Goal: Task Accomplishment & Management: Use online tool/utility

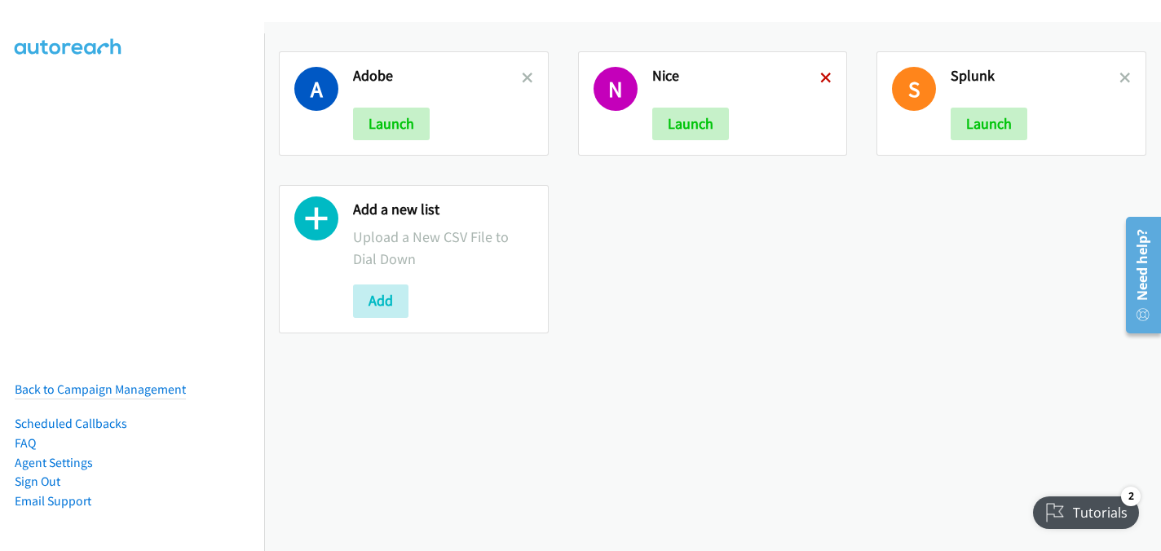
click at [820, 74] on icon at bounding box center [825, 78] width 11 height 11
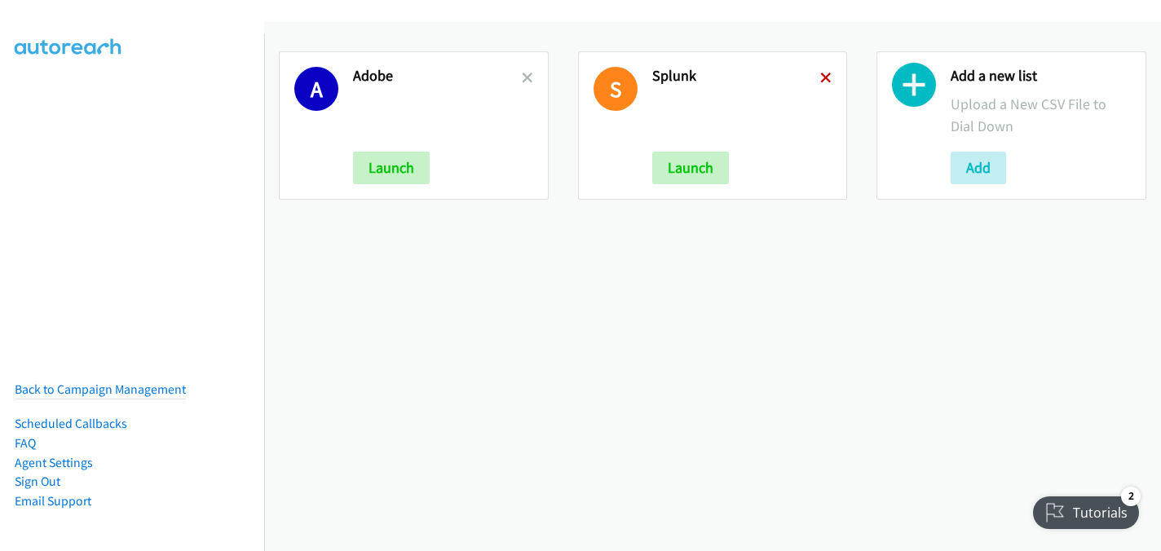
click at [821, 79] on icon at bounding box center [825, 78] width 11 height 11
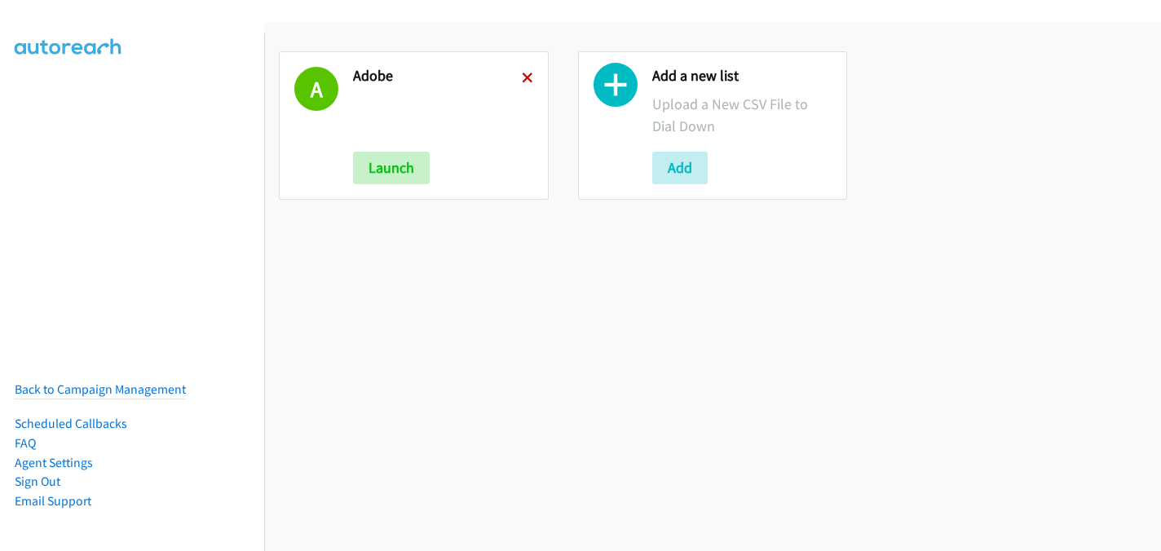
click at [525, 81] on icon at bounding box center [527, 78] width 11 height 11
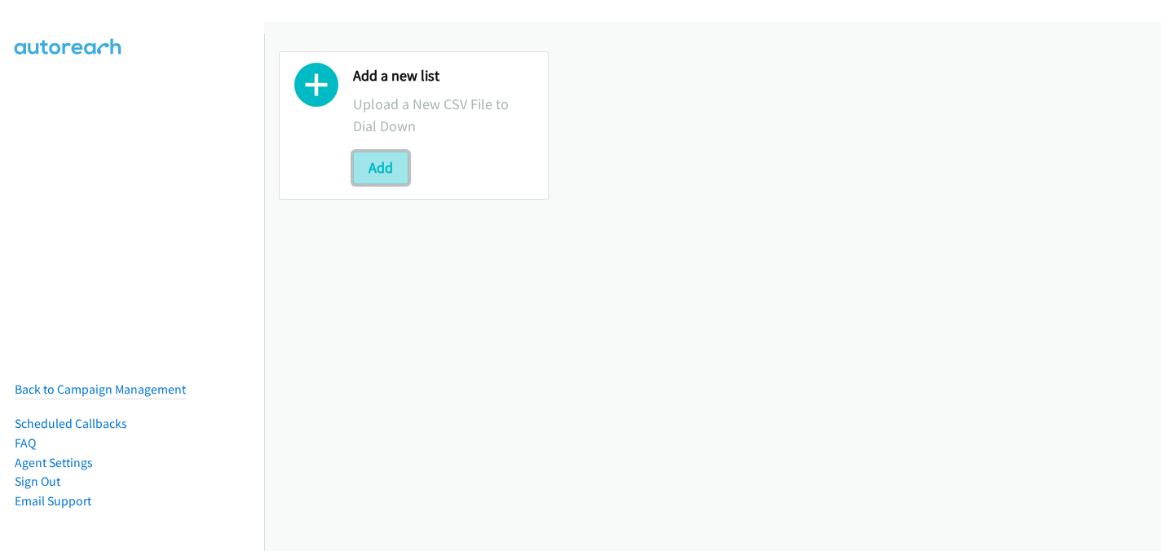
click at [387, 168] on button "Add" at bounding box center [380, 168] width 55 height 33
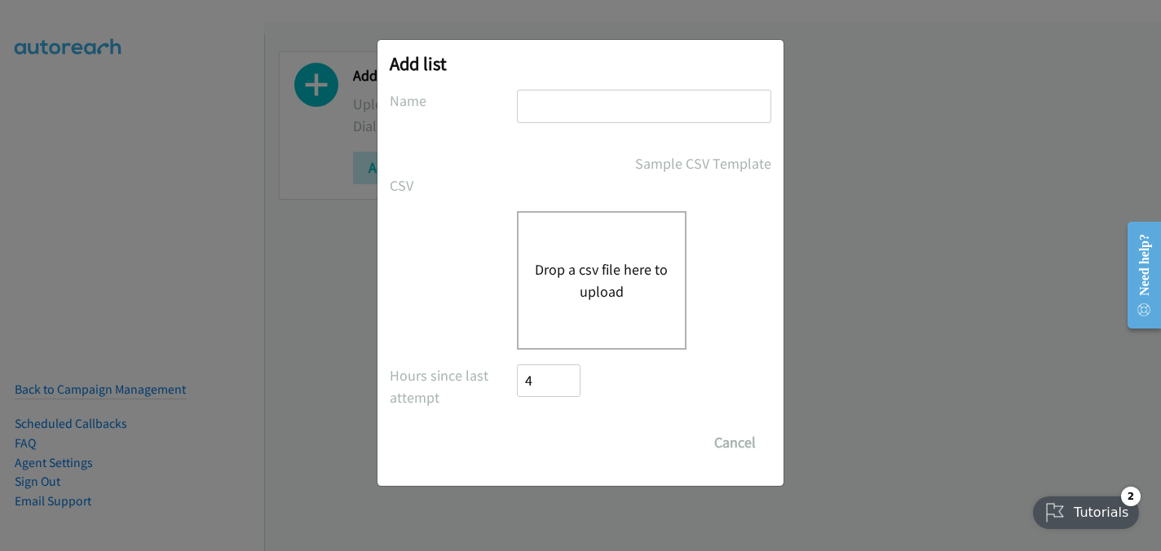
click at [574, 100] on input "text" at bounding box center [644, 106] width 254 height 33
click at [615, 286] on button "Drop a csv file here to upload" at bounding box center [602, 280] width 134 height 44
click at [562, 104] on input "Lennovo" at bounding box center [644, 106] width 254 height 33
type input "Lenovo"
click at [568, 265] on button "Drop a csv file here to upload" at bounding box center [602, 280] width 134 height 44
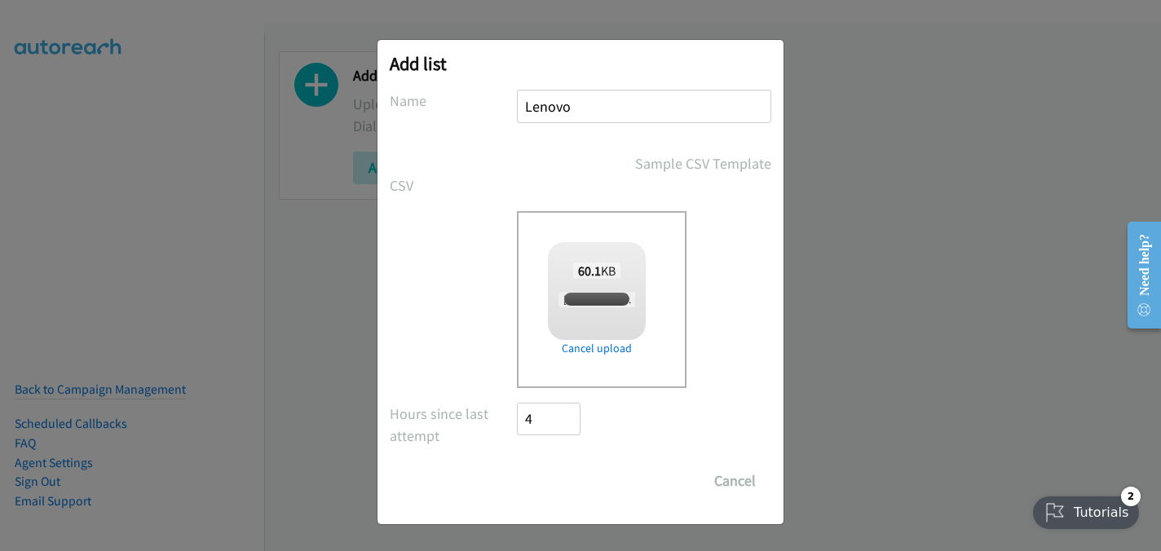
checkbox input "true"
click at [578, 482] on input "Save List" at bounding box center [560, 481] width 86 height 33
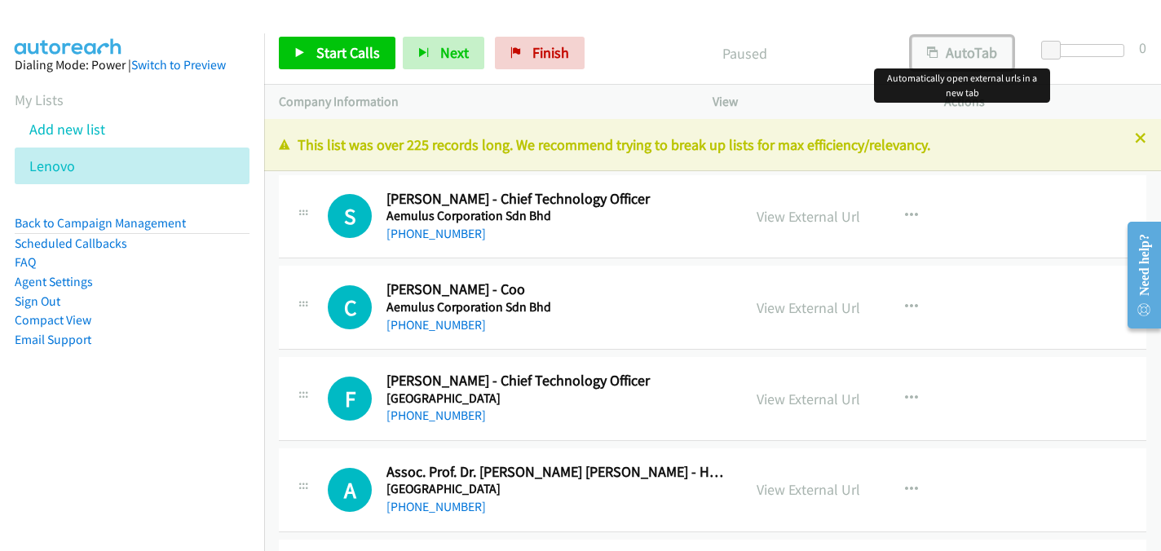
click at [955, 52] on button "AutoTab" at bounding box center [962, 53] width 101 height 33
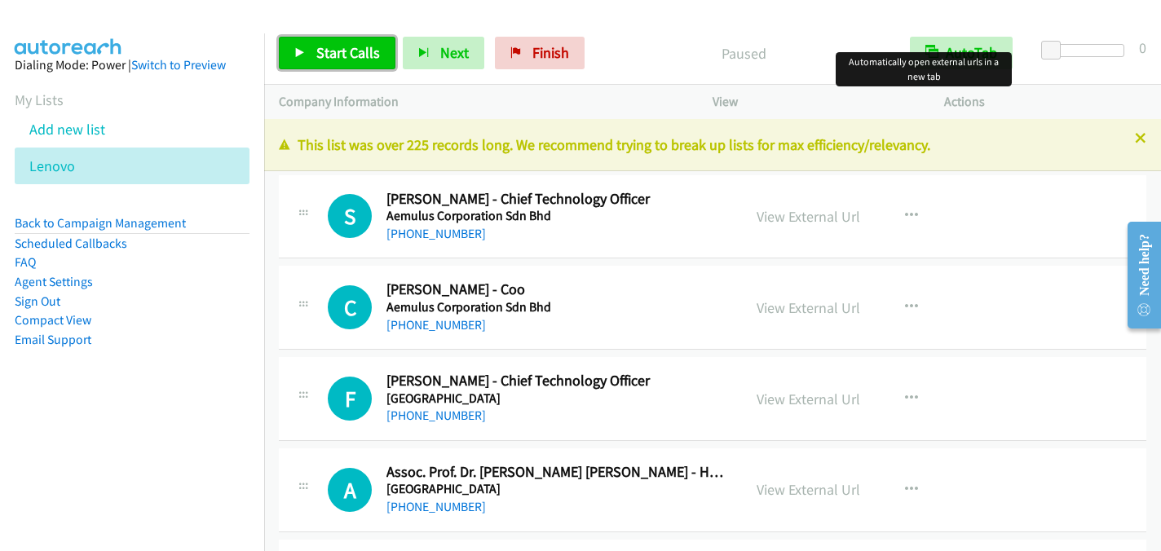
click at [356, 64] on link "Start Calls" at bounding box center [337, 53] width 117 height 33
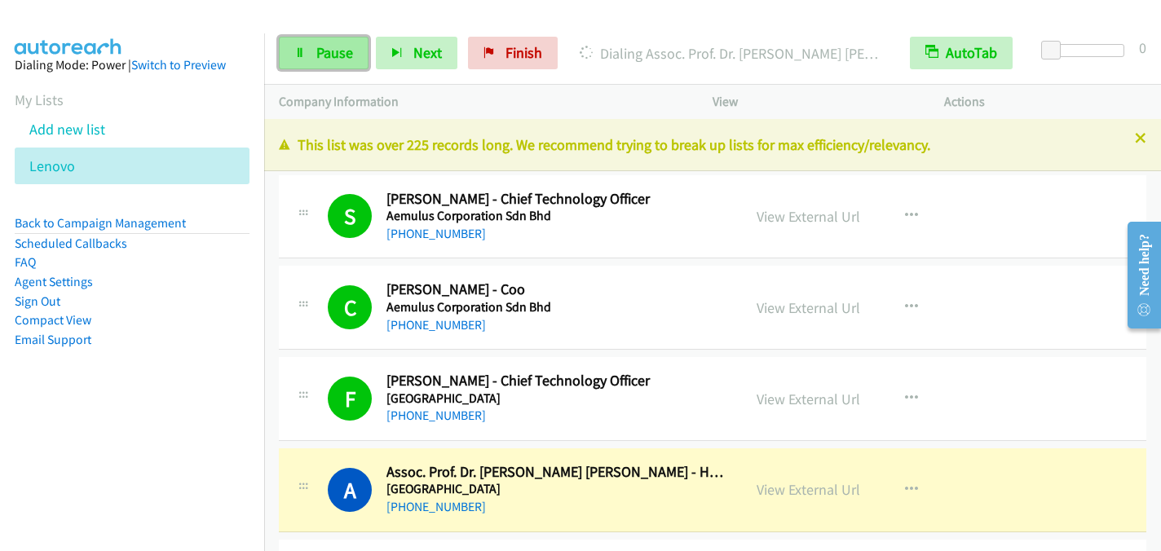
drag, startPoint x: 320, startPoint y: 54, endPoint x: 342, endPoint y: 45, distance: 23.0
click at [320, 55] on span "Pause" at bounding box center [334, 52] width 37 height 19
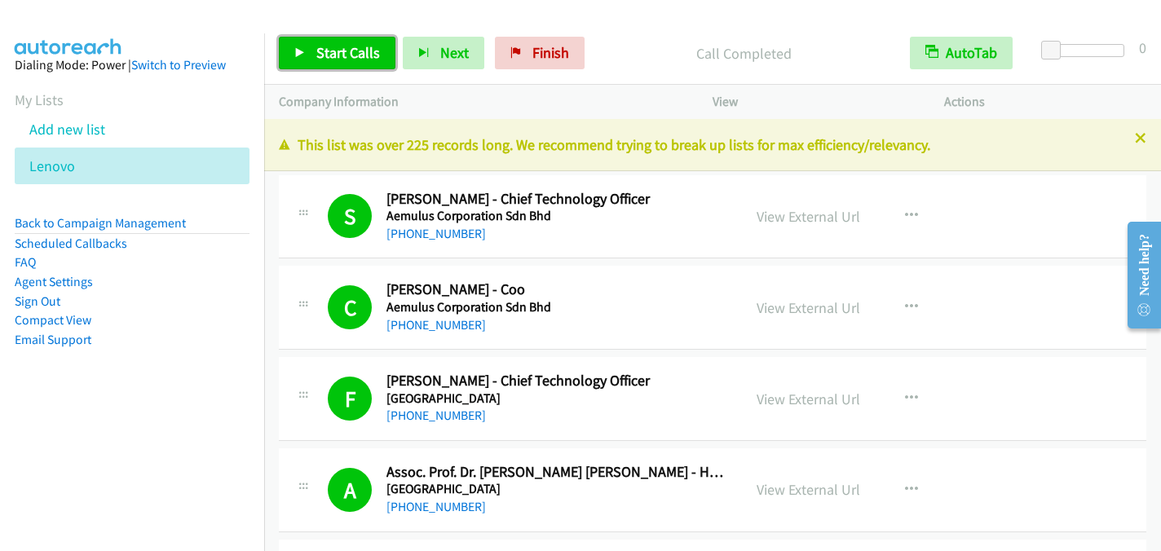
click at [346, 51] on span "Start Calls" at bounding box center [348, 52] width 64 height 19
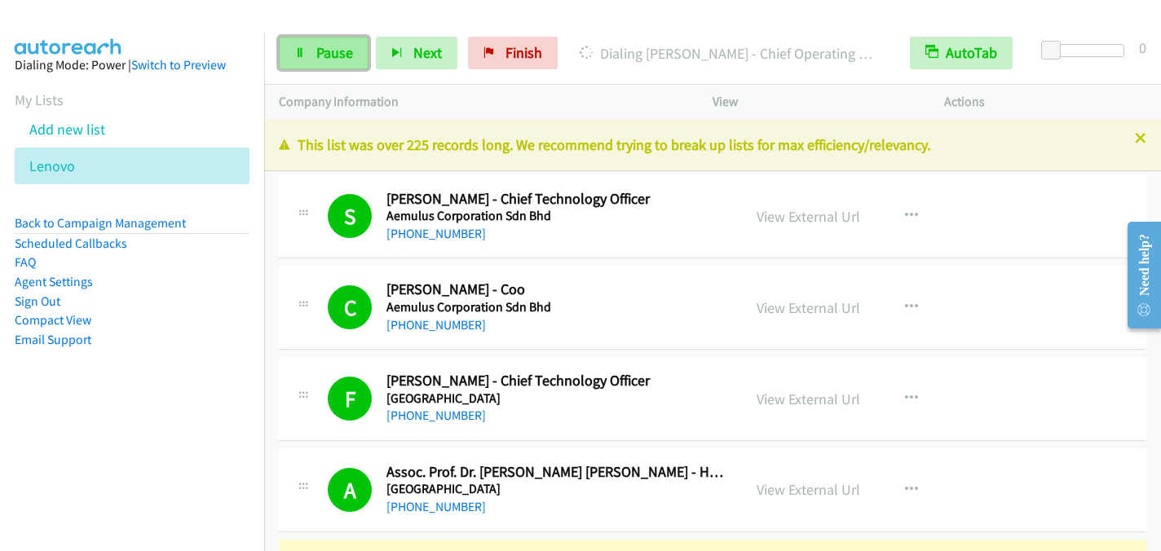
click at [307, 45] on link "Pause" at bounding box center [324, 53] width 90 height 33
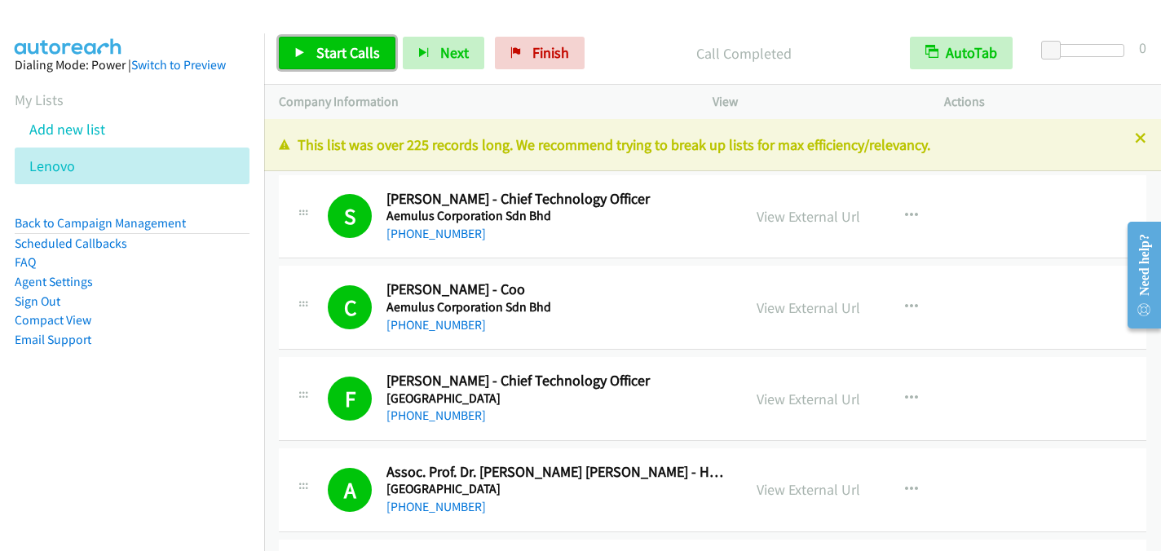
drag, startPoint x: 332, startPoint y: 46, endPoint x: 342, endPoint y: 45, distance: 9.9
click at [332, 46] on span "Start Calls" at bounding box center [348, 52] width 64 height 19
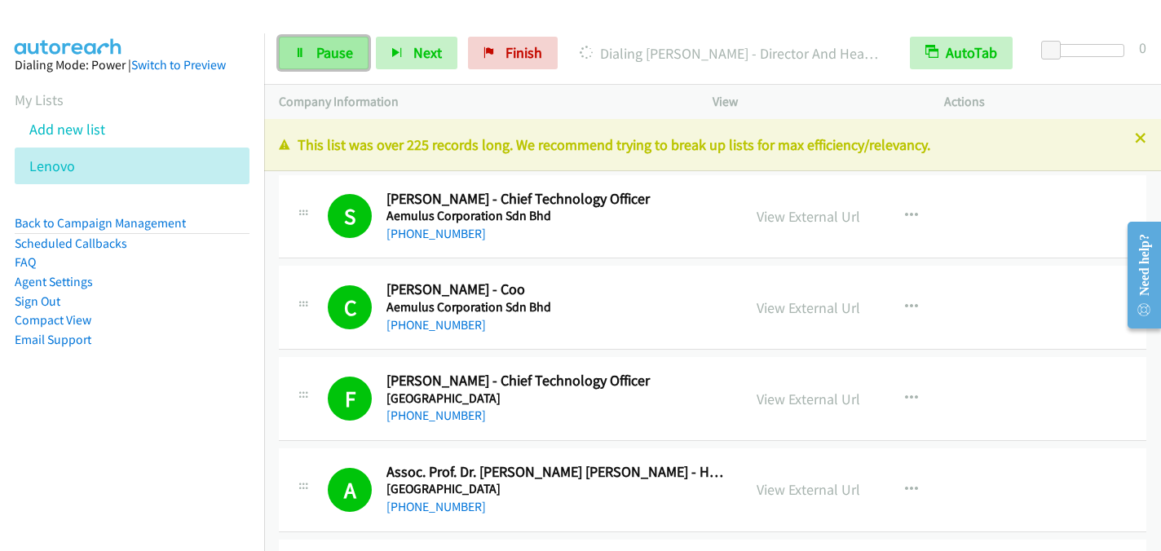
click at [314, 51] on link "Pause" at bounding box center [324, 53] width 90 height 33
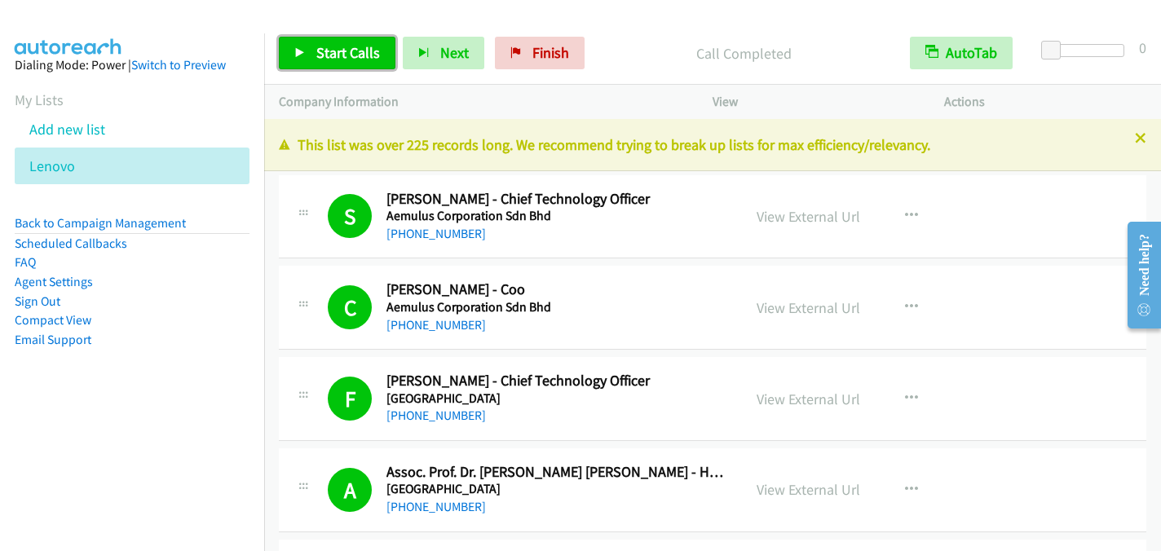
click at [356, 46] on span "Start Calls" at bounding box center [348, 52] width 64 height 19
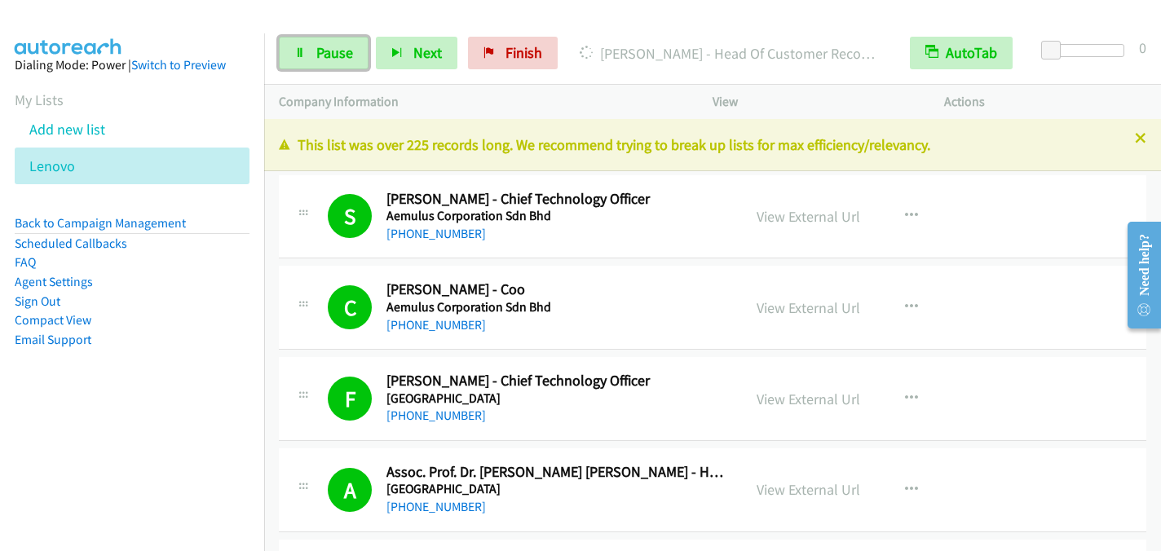
drag, startPoint x: 326, startPoint y: 46, endPoint x: 354, endPoint y: 16, distance: 41.0
click at [328, 47] on span "Pause" at bounding box center [334, 52] width 37 height 19
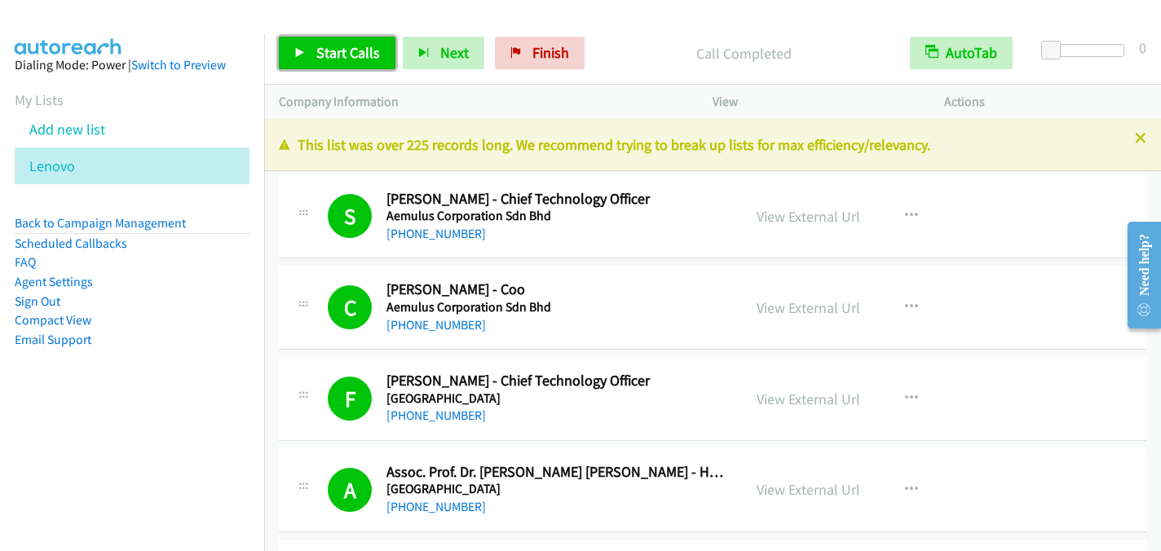
click at [333, 55] on span "Start Calls" at bounding box center [348, 52] width 64 height 19
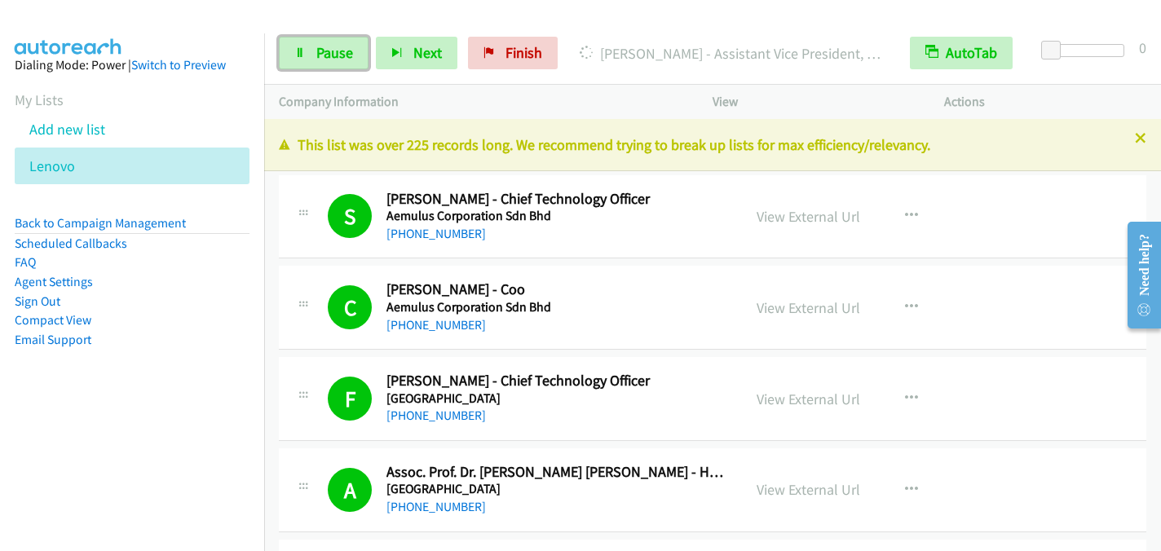
drag, startPoint x: 323, startPoint y: 46, endPoint x: 374, endPoint y: 19, distance: 58.4
click at [323, 47] on span "Pause" at bounding box center [334, 52] width 37 height 19
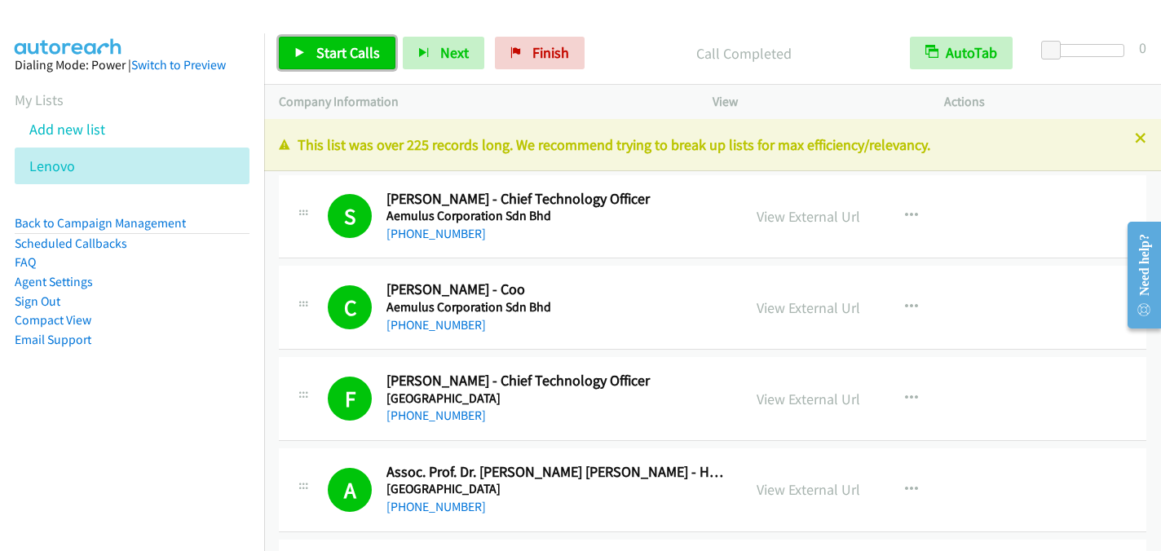
drag, startPoint x: 350, startPoint y: 51, endPoint x: 362, endPoint y: 43, distance: 14.7
click at [350, 51] on span "Start Calls" at bounding box center [348, 52] width 64 height 19
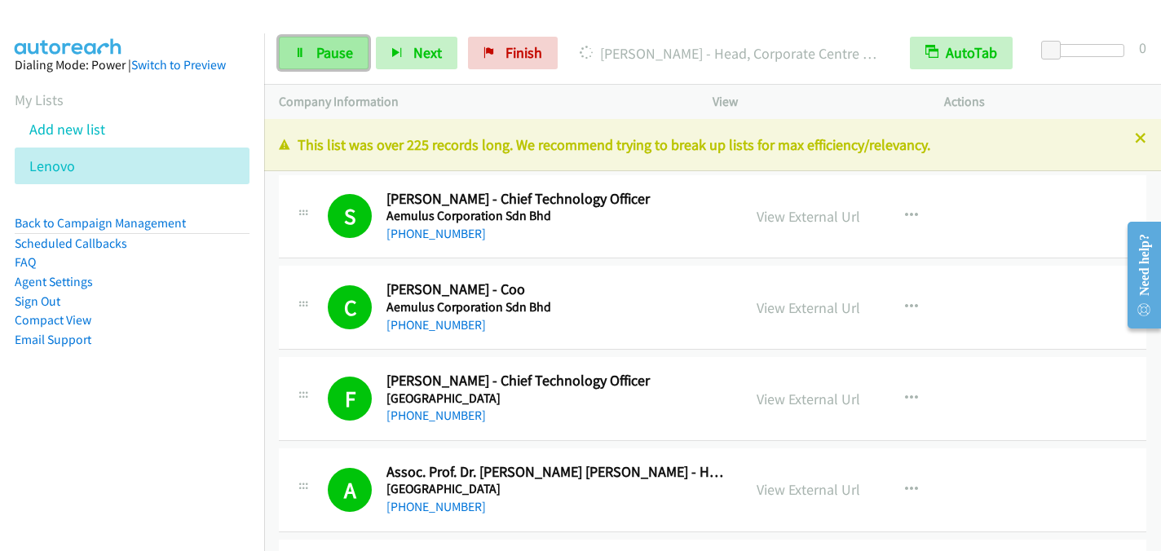
click at [342, 46] on span "Pause" at bounding box center [334, 52] width 37 height 19
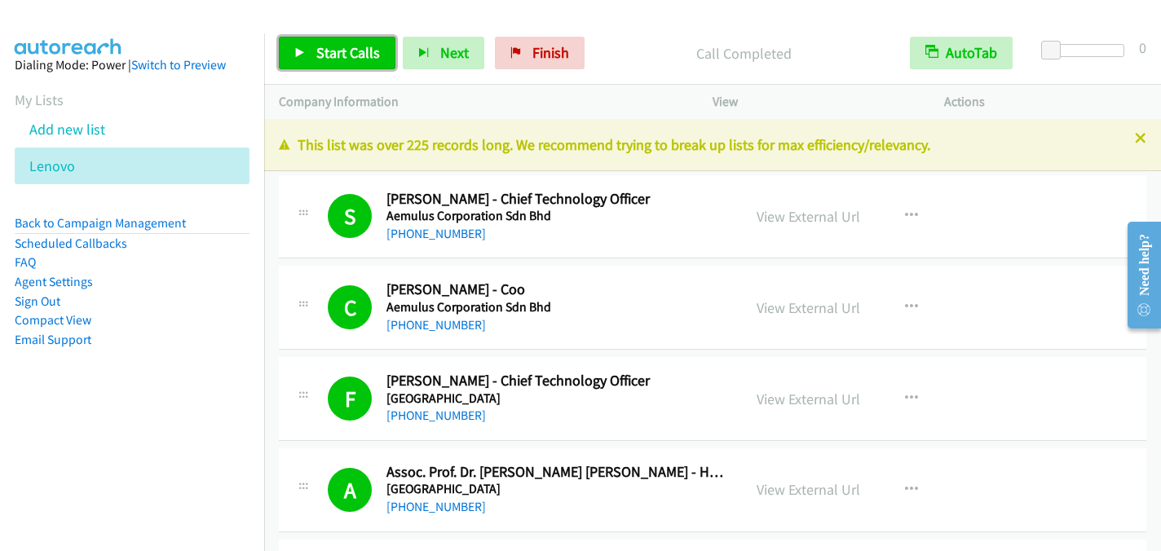
click at [345, 48] on span "Start Calls" at bounding box center [348, 52] width 64 height 19
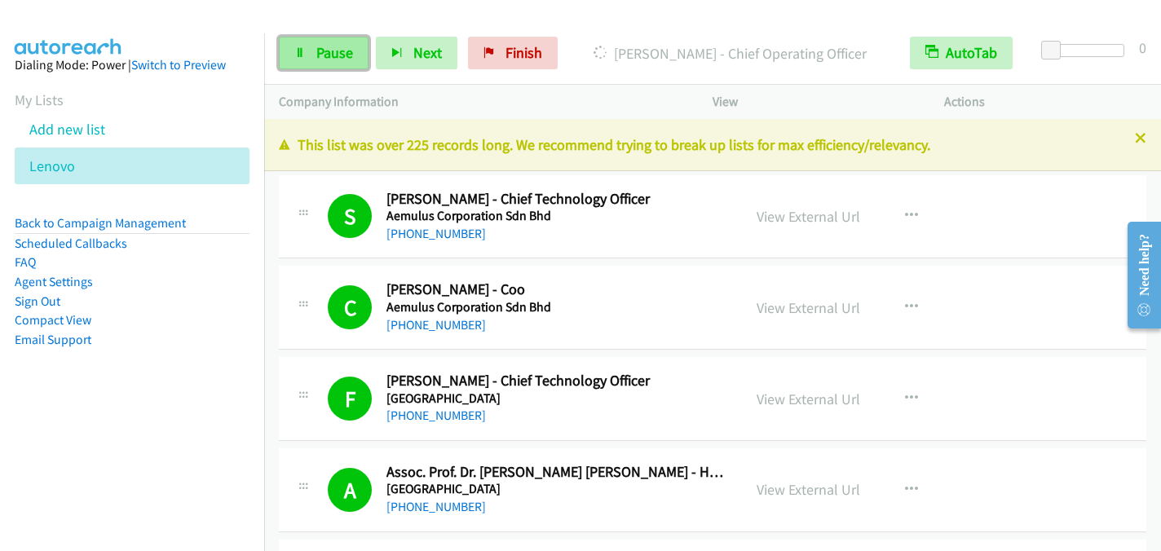
click at [321, 61] on span "Pause" at bounding box center [334, 52] width 37 height 19
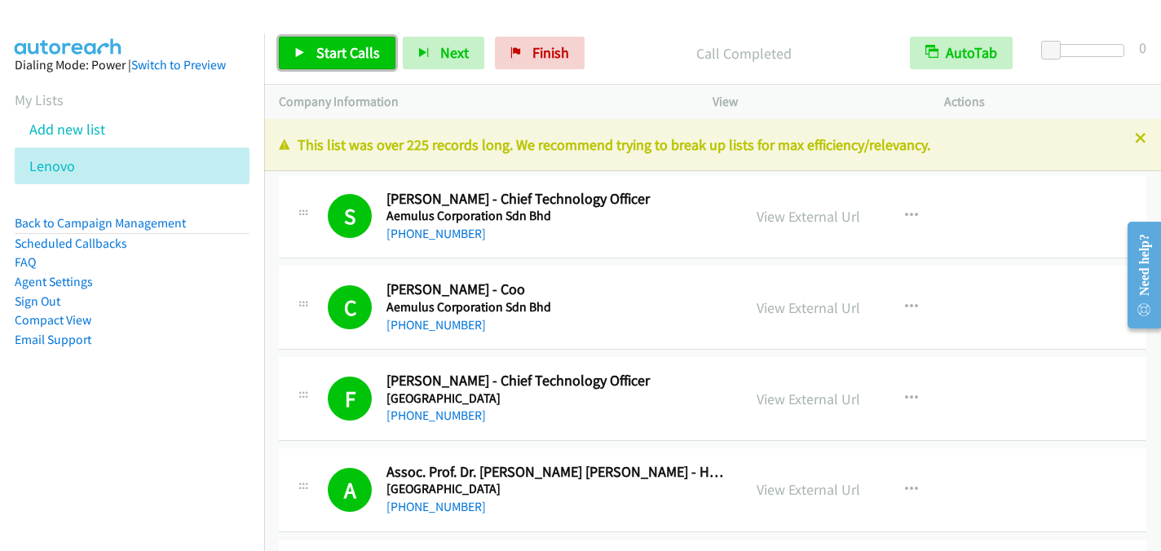
click at [324, 58] on span "Start Calls" at bounding box center [348, 52] width 64 height 19
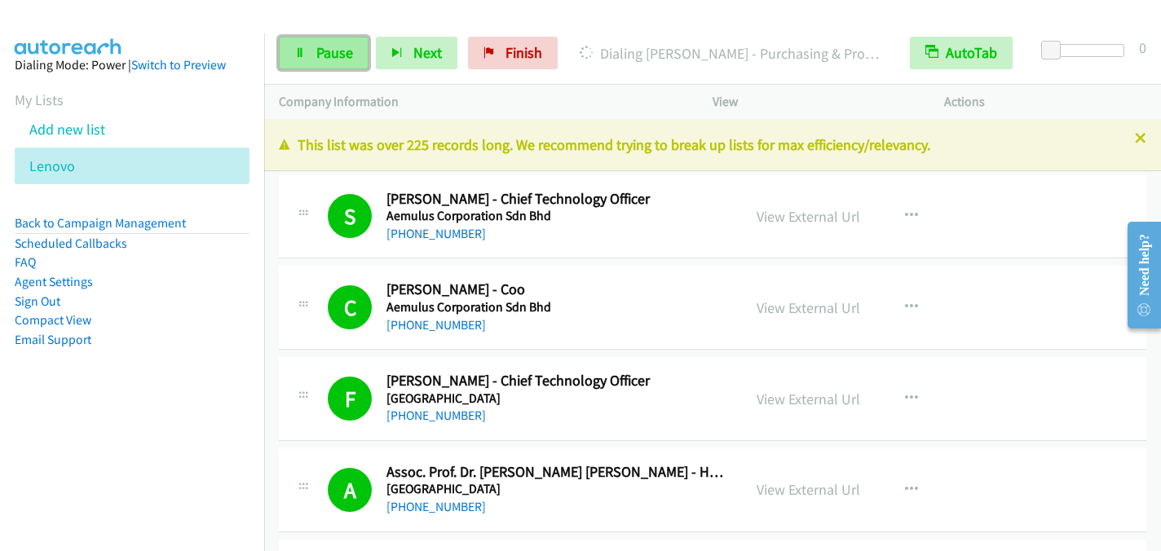
click at [317, 46] on span "Pause" at bounding box center [334, 52] width 37 height 19
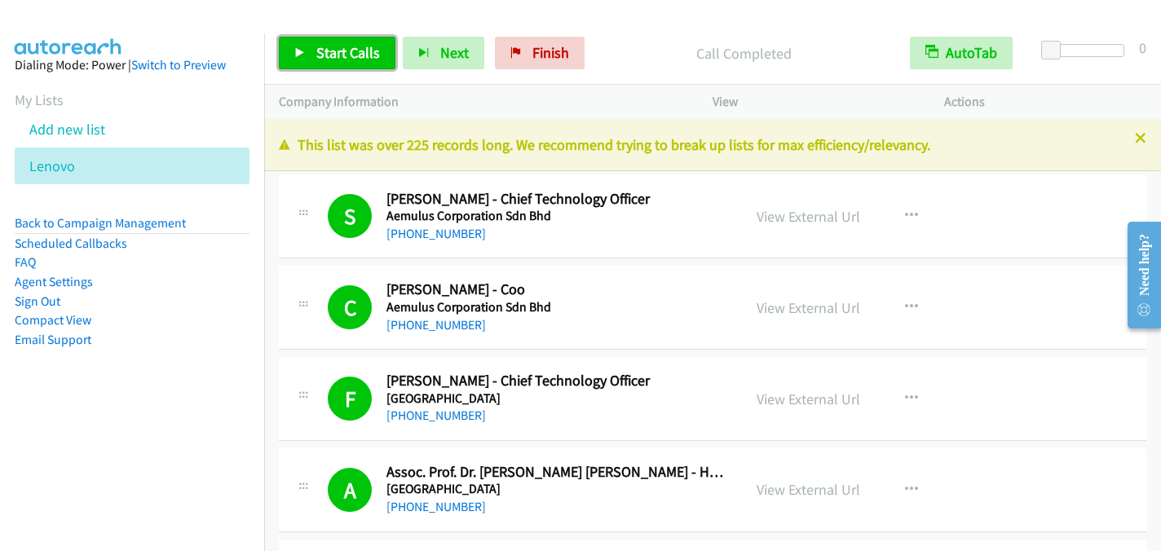
drag, startPoint x: 350, startPoint y: 60, endPoint x: 353, endPoint y: 50, distance: 10.3
click at [350, 59] on span "Start Calls" at bounding box center [348, 52] width 64 height 19
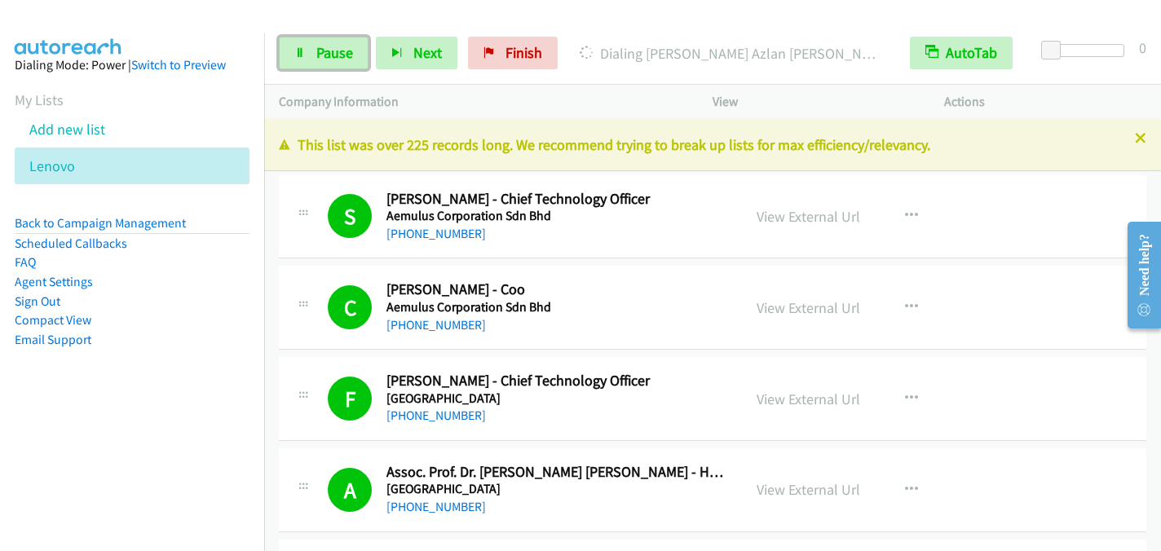
drag, startPoint x: 310, startPoint y: 58, endPoint x: 347, endPoint y: 2, distance: 67.6
click at [310, 57] on link "Pause" at bounding box center [324, 53] width 90 height 33
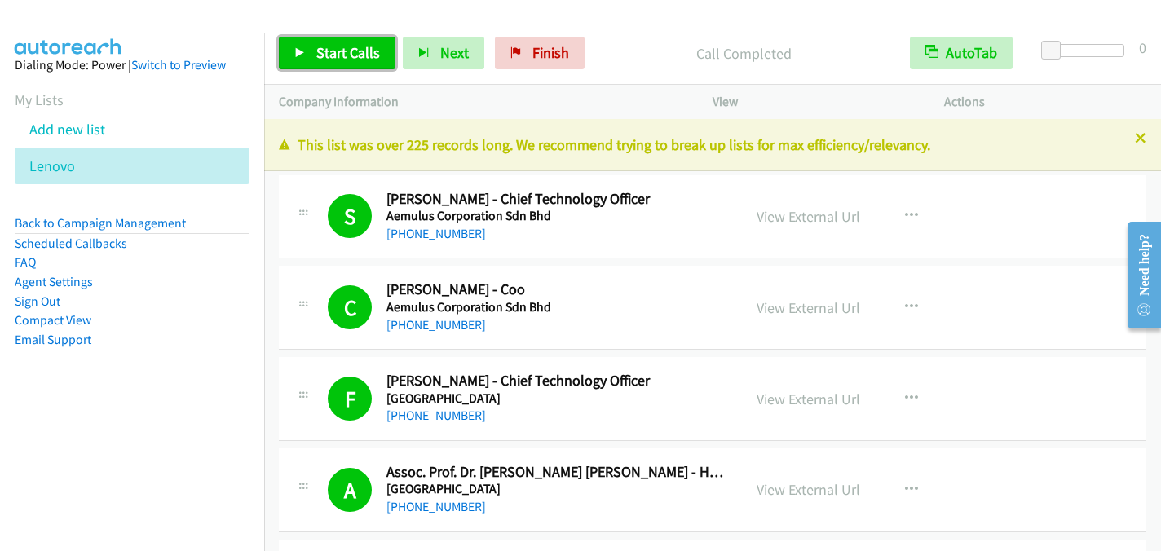
click at [330, 52] on span "Start Calls" at bounding box center [348, 52] width 64 height 19
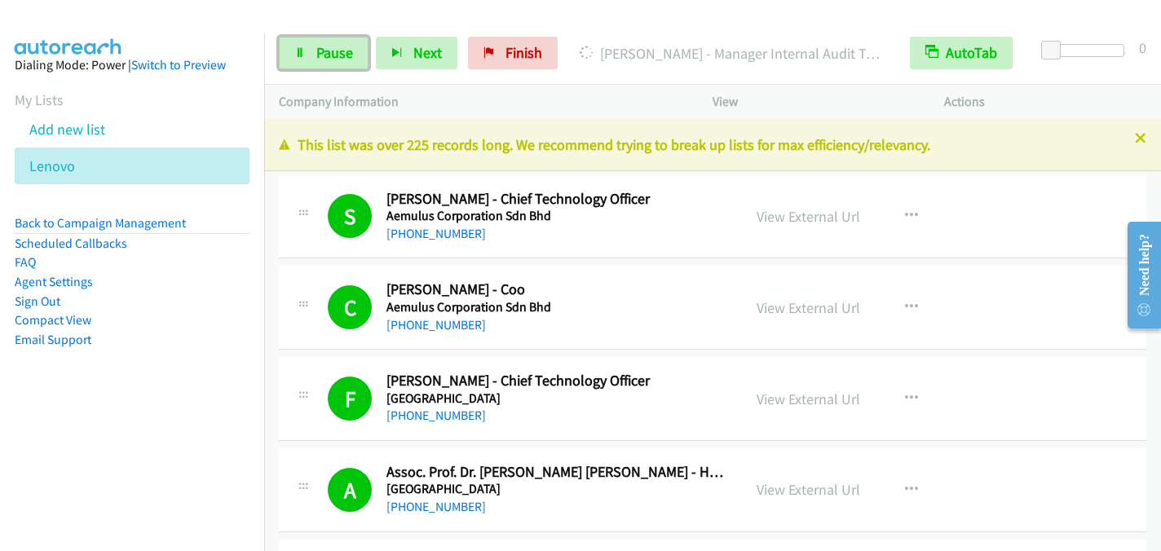
drag, startPoint x: 300, startPoint y: 45, endPoint x: 352, endPoint y: 2, distance: 67.2
click at [300, 45] on link "Pause" at bounding box center [324, 53] width 90 height 33
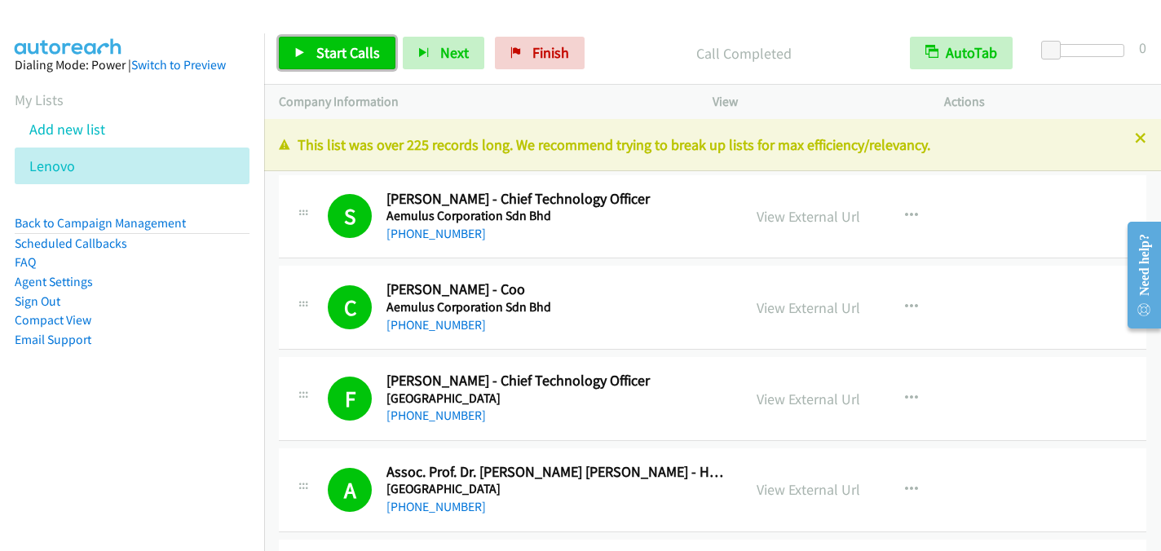
click at [325, 52] on span "Start Calls" at bounding box center [348, 52] width 64 height 19
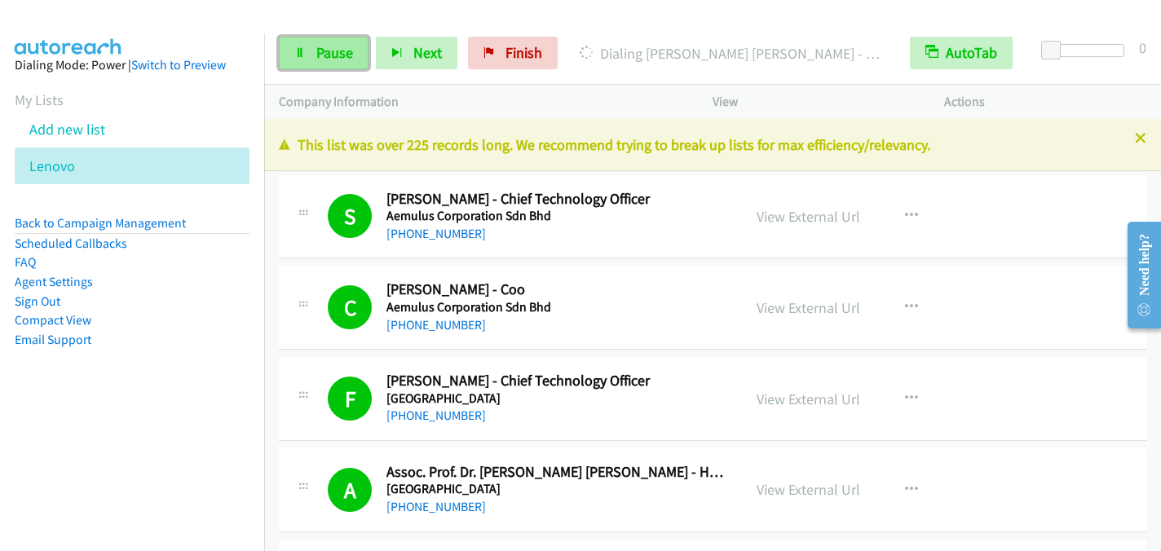
click at [319, 53] on span "Pause" at bounding box center [334, 52] width 37 height 19
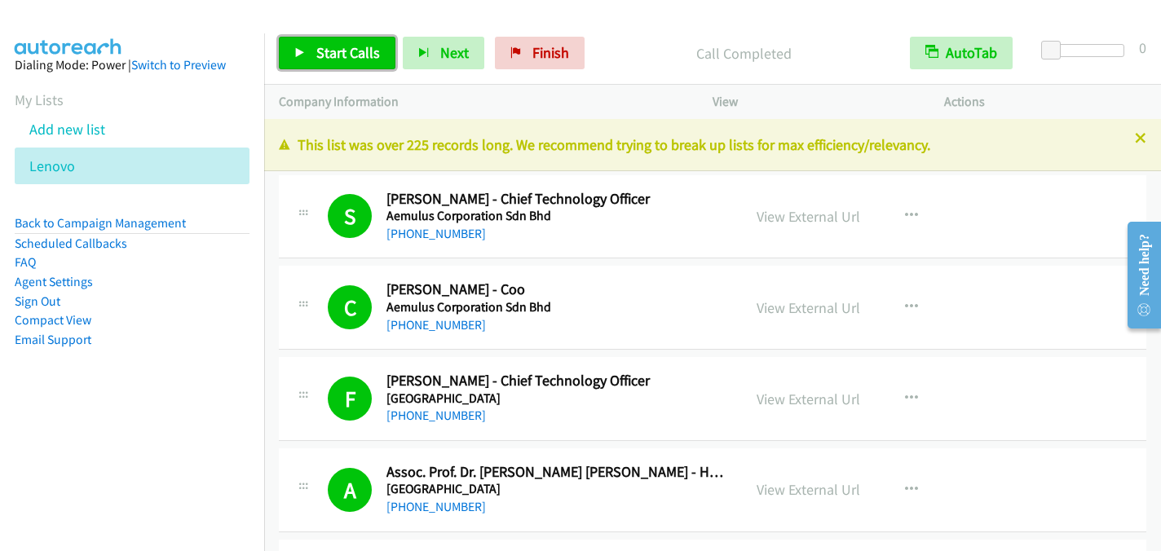
click at [316, 53] on span "Start Calls" at bounding box center [348, 52] width 64 height 19
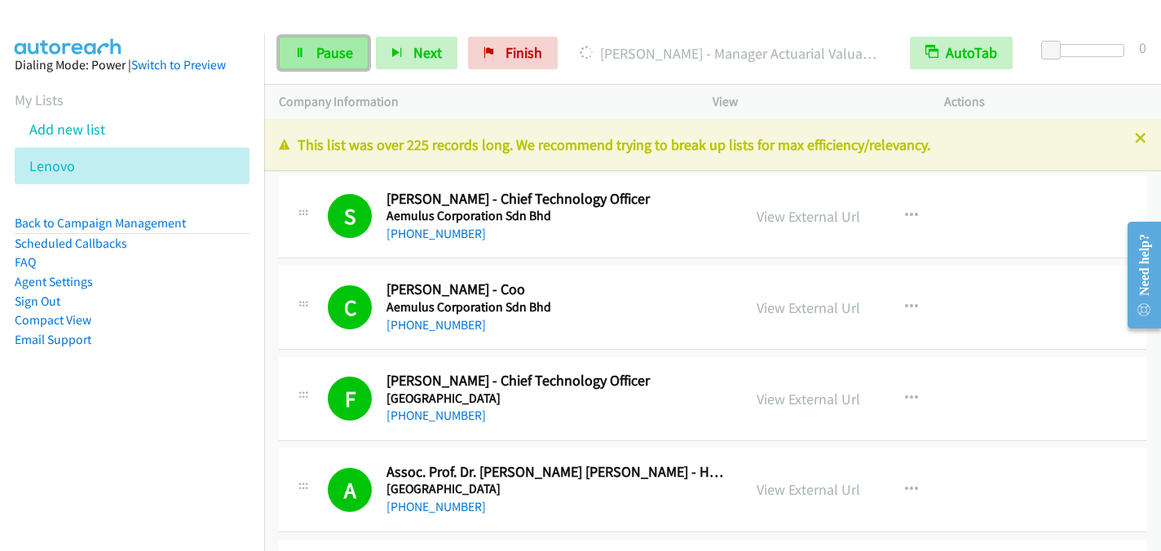
click at [320, 46] on span "Pause" at bounding box center [334, 52] width 37 height 19
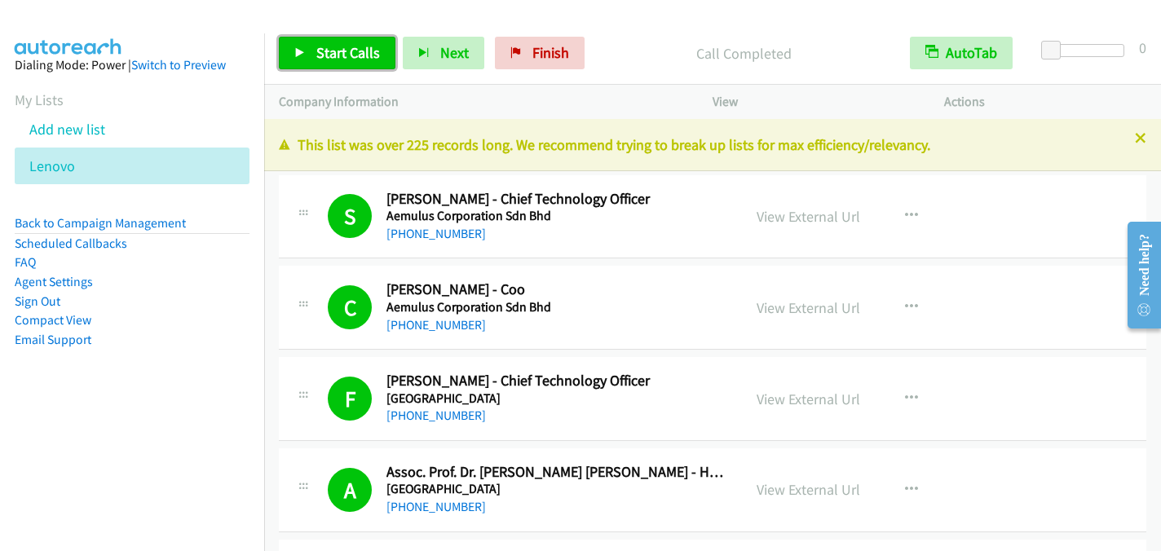
click at [316, 48] on span "Start Calls" at bounding box center [348, 52] width 64 height 19
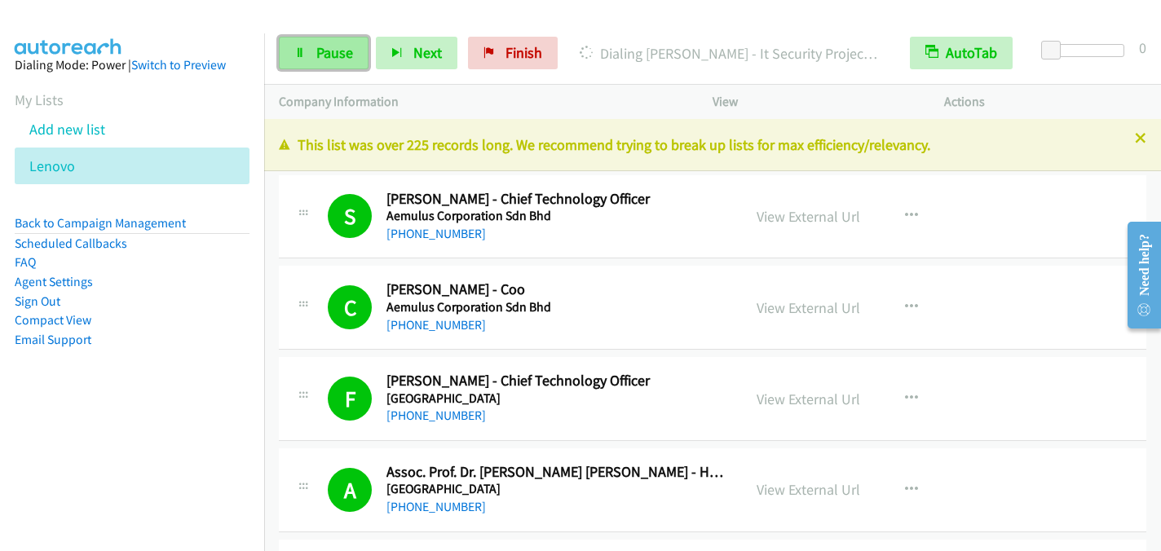
drag, startPoint x: 299, startPoint y: 48, endPoint x: 303, endPoint y: 41, distance: 8.4
click at [300, 48] on icon at bounding box center [299, 53] width 11 height 11
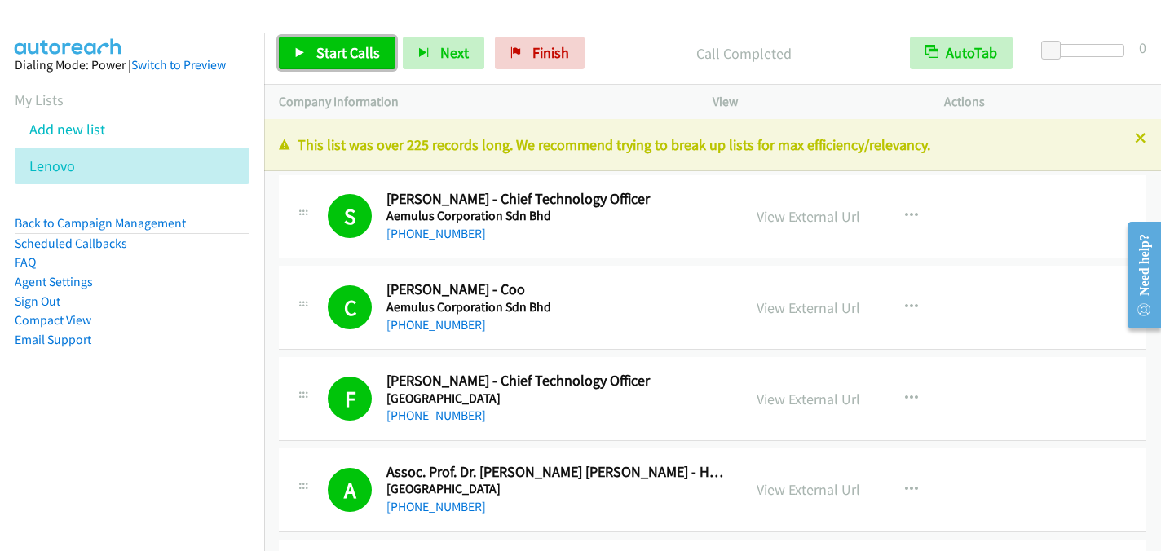
click at [298, 51] on icon at bounding box center [299, 53] width 11 height 11
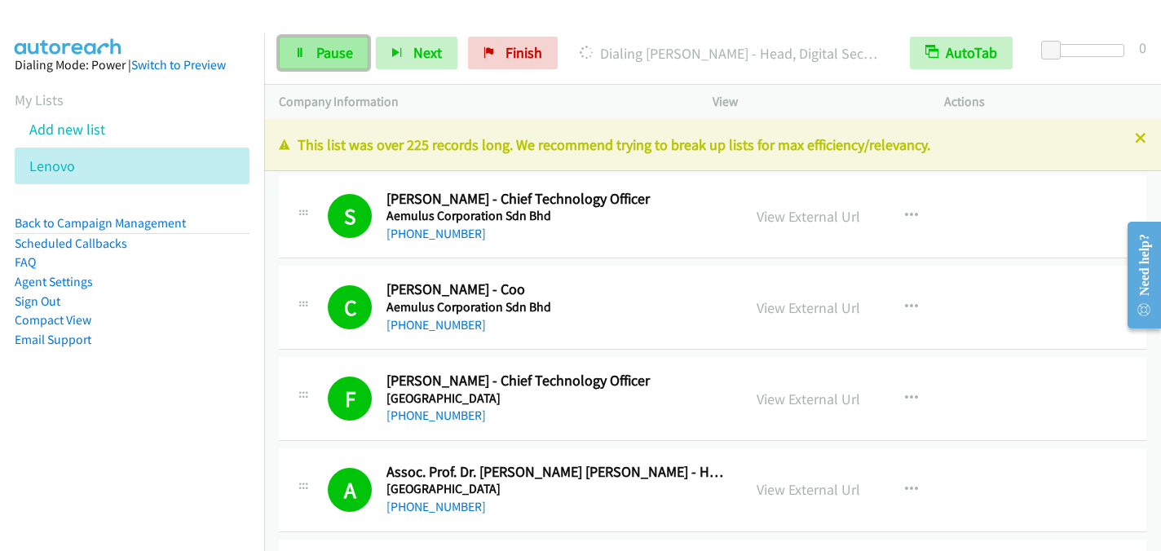
drag, startPoint x: 318, startPoint y: 64, endPoint x: 329, endPoint y: 49, distance: 19.2
click at [319, 64] on link "Pause" at bounding box center [324, 53] width 90 height 33
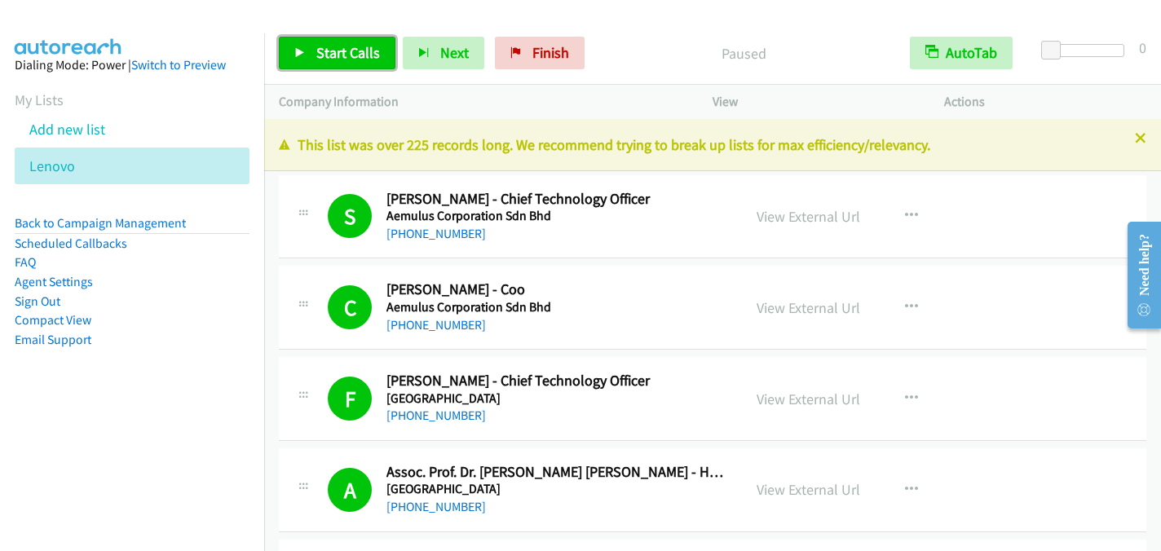
click at [347, 51] on span "Start Calls" at bounding box center [348, 52] width 64 height 19
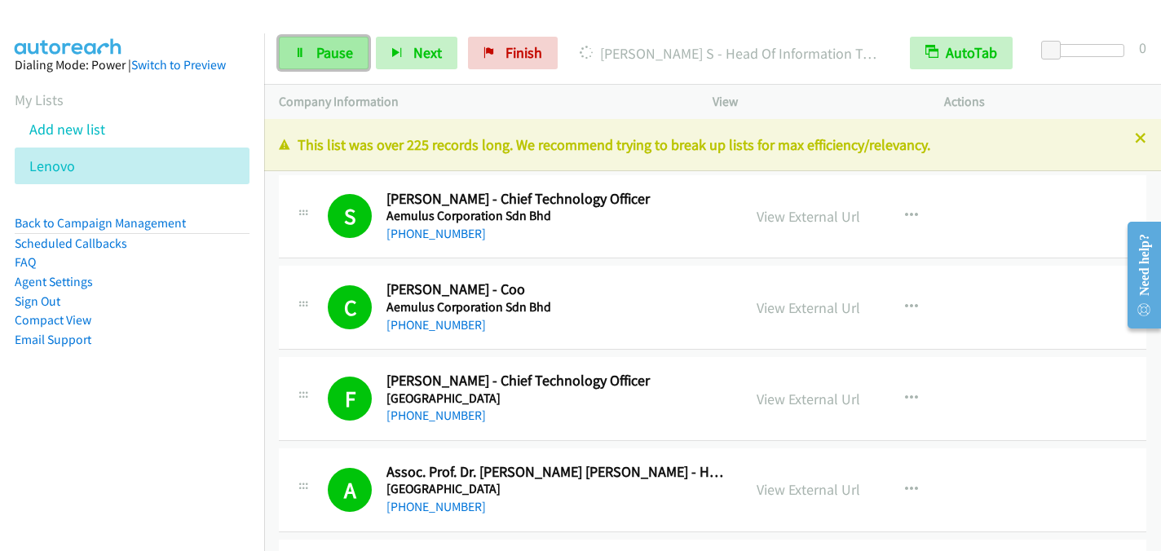
click at [316, 50] on span "Pause" at bounding box center [334, 52] width 37 height 19
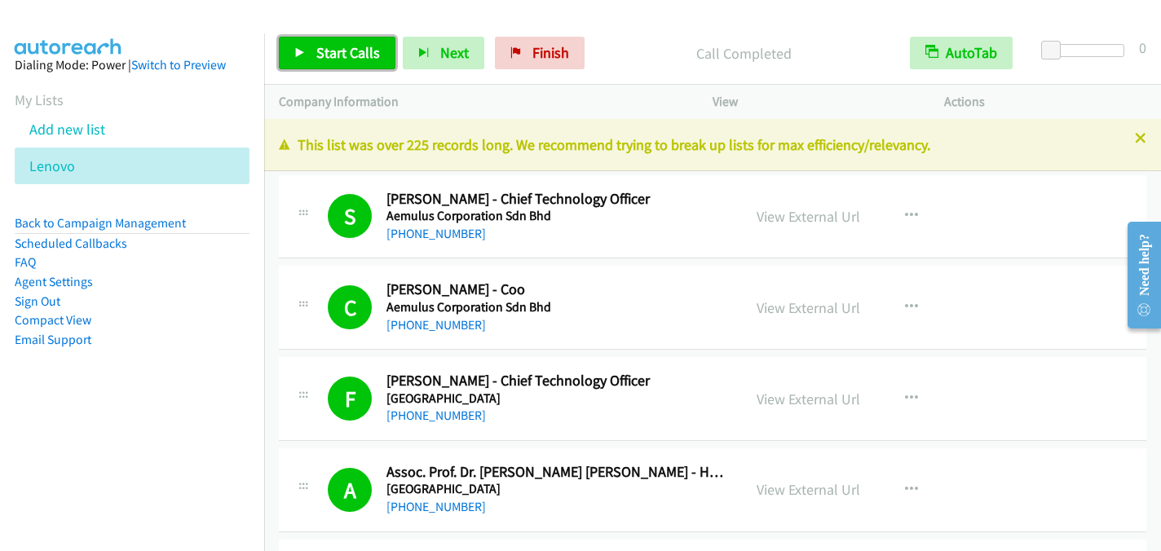
click at [323, 49] on span "Start Calls" at bounding box center [348, 52] width 64 height 19
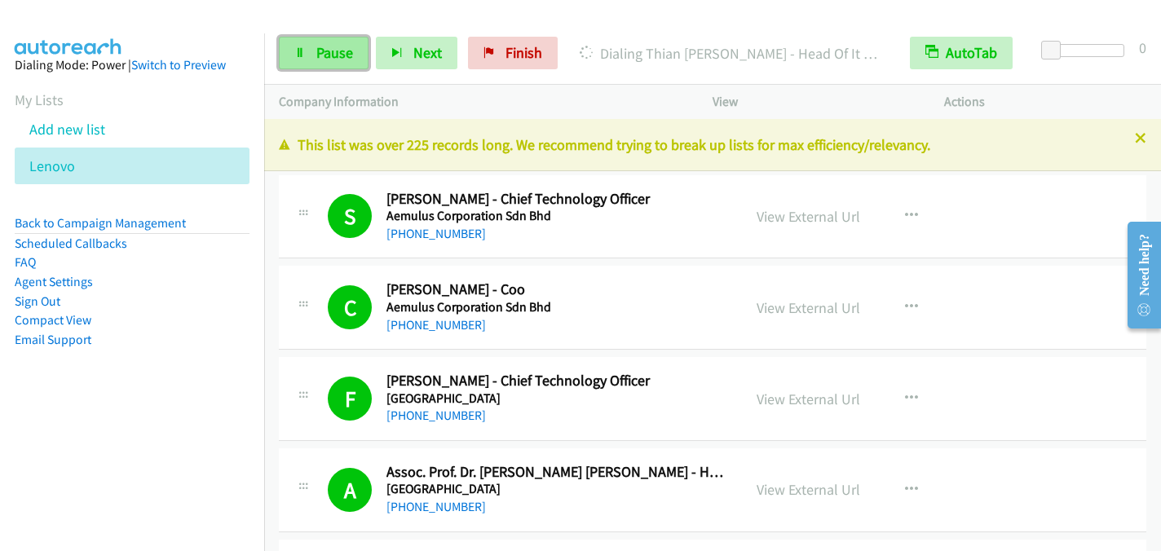
click at [313, 56] on link "Pause" at bounding box center [324, 53] width 90 height 33
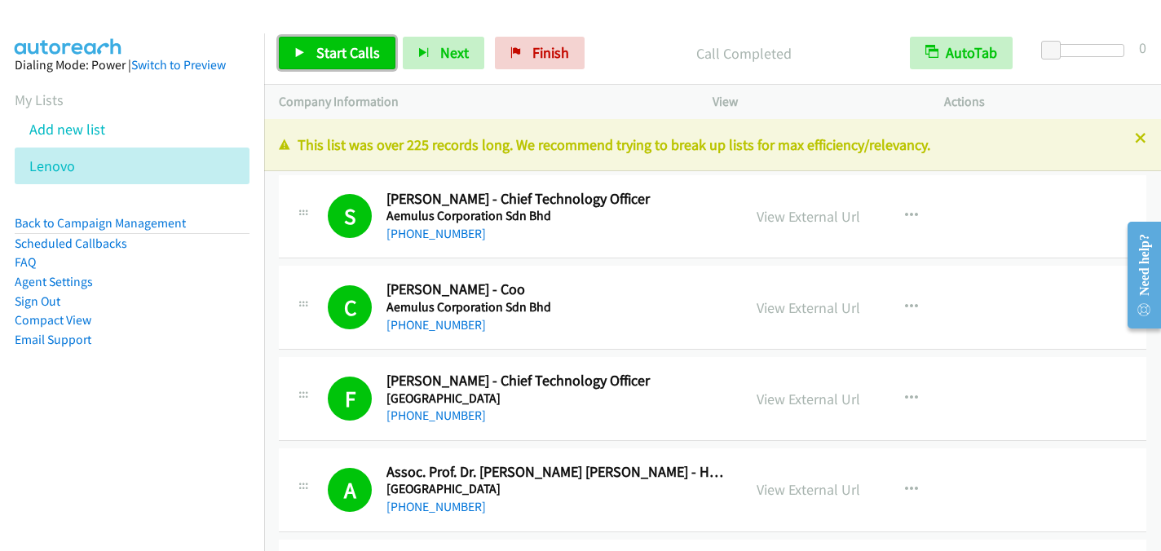
click at [323, 51] on span "Start Calls" at bounding box center [348, 52] width 64 height 19
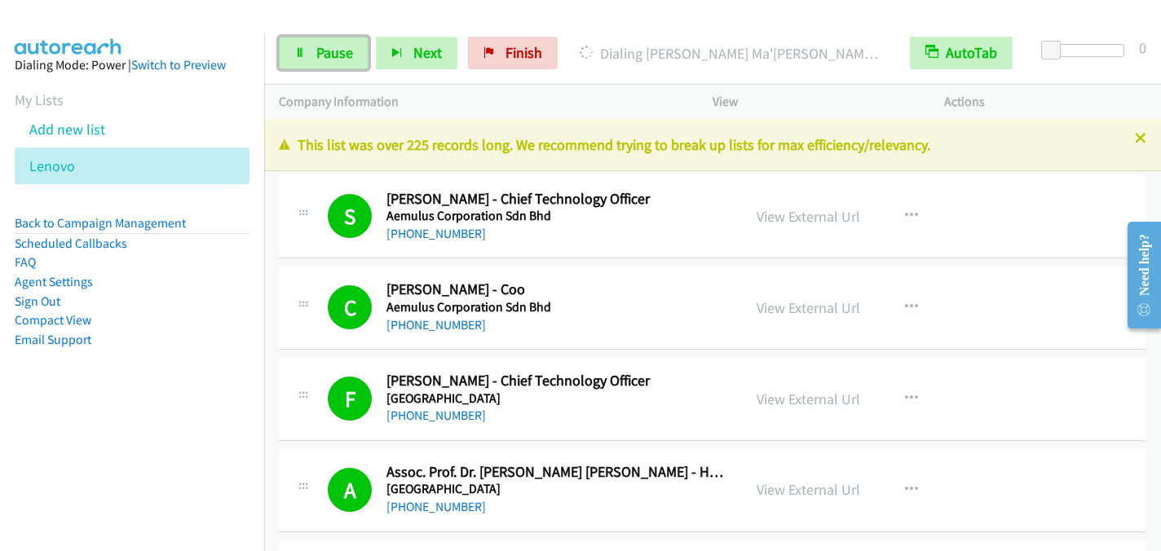
drag, startPoint x: 322, startPoint y: 46, endPoint x: 320, endPoint y: 26, distance: 20.5
click at [321, 46] on span "Pause" at bounding box center [334, 52] width 37 height 19
